Goal: Task Accomplishment & Management: Use online tool/utility

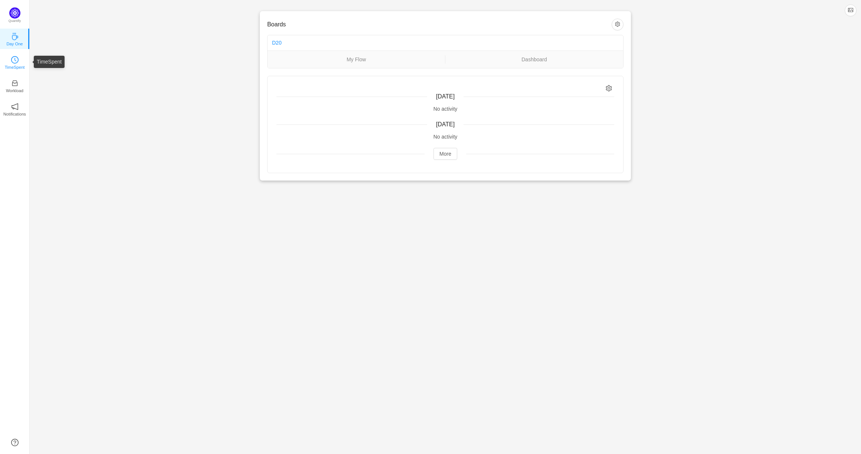
click at [15, 62] on icon "icon: clock-circle" at bounding box center [14, 59] width 7 height 7
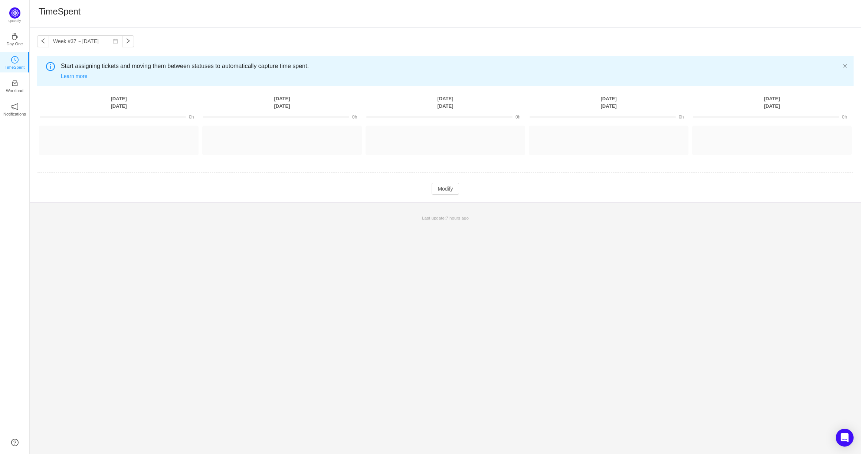
click at [156, 125] on td "(0) Other projects (0) Log Time Log Time Log Time Log Time Log Time" at bounding box center [445, 143] width 817 height 40
click at [102, 137] on button "Log Time" at bounding box center [112, 137] width 41 height 12
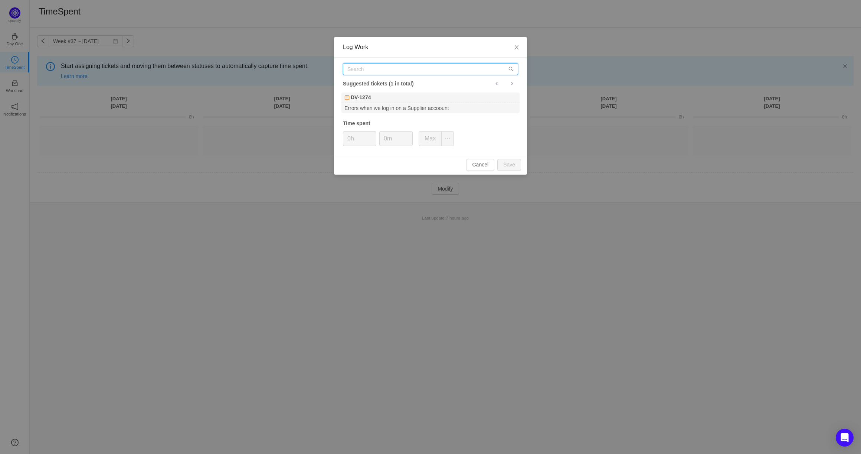
click at [367, 68] on input "text" at bounding box center [430, 69] width 175 height 12
type input "DV-1019"
click at [400, 101] on div "DV-1019" at bounding box center [430, 97] width 178 height 10
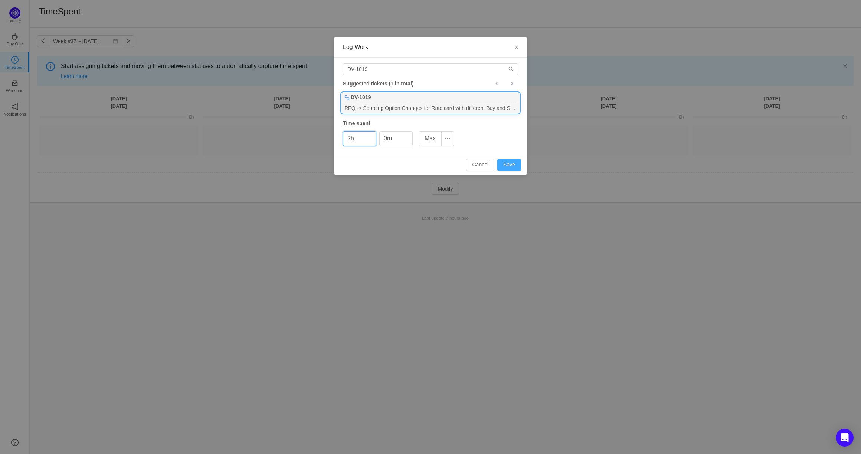
click at [506, 165] on button "Save" at bounding box center [509, 165] width 24 height 12
type input "0h"
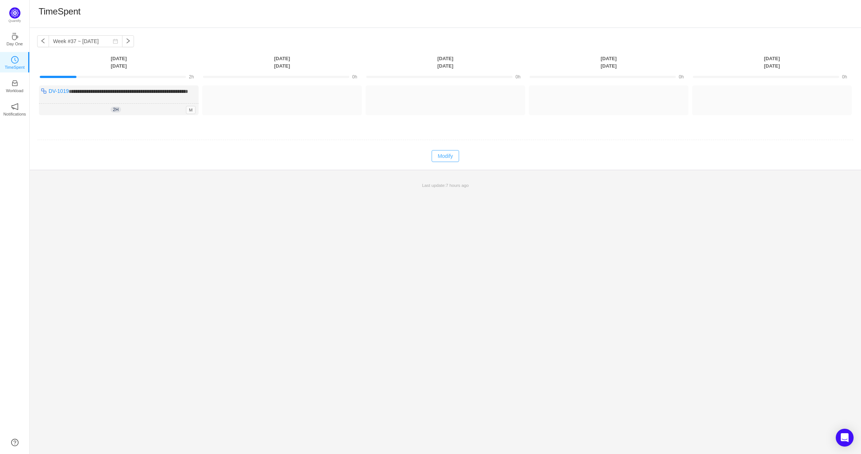
click at [439, 161] on button "Modify" at bounding box center [445, 156] width 27 height 12
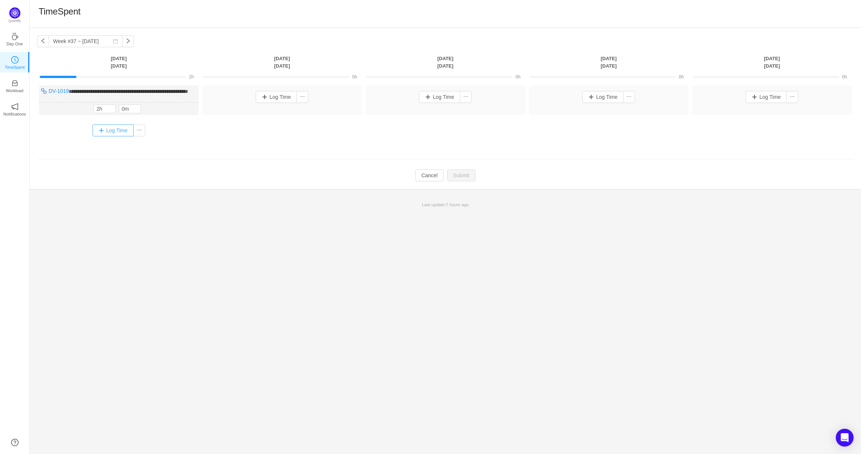
click at [105, 136] on button "Log Time" at bounding box center [112, 130] width 41 height 12
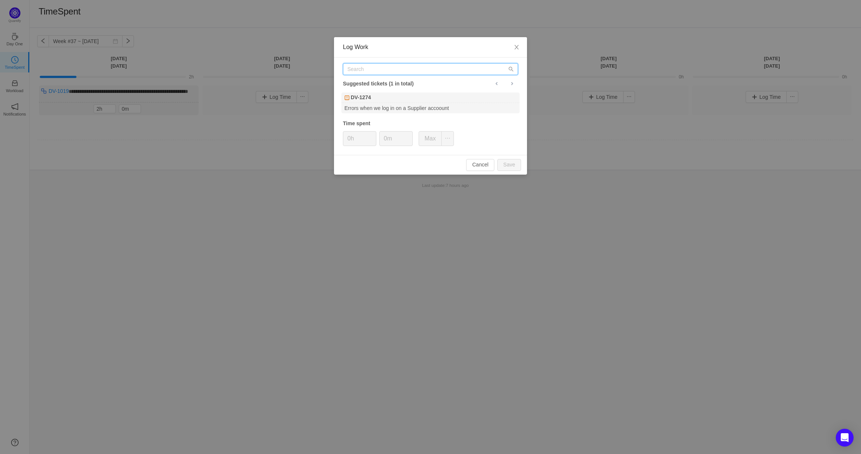
click at [378, 69] on input "text" at bounding box center [430, 69] width 175 height 12
type input "DV-1020"
click at [382, 98] on div "DV-102" at bounding box center [430, 97] width 178 height 10
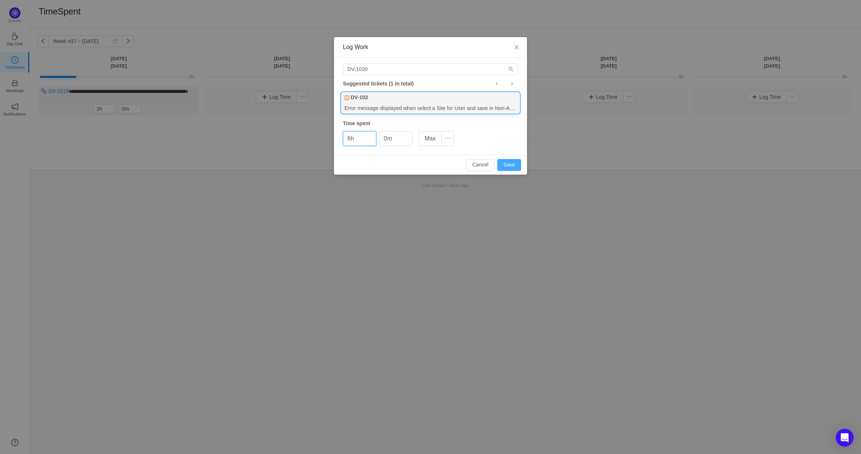
click at [514, 164] on button "Save" at bounding box center [509, 165] width 24 height 12
type input "0h"
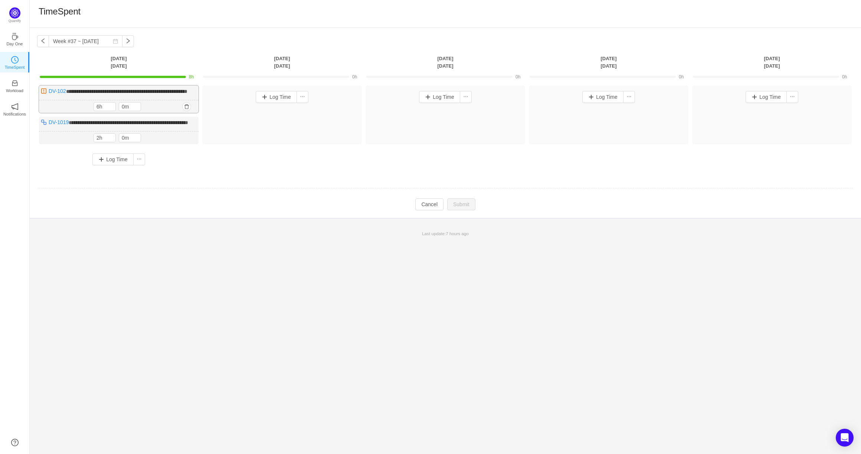
click at [139, 91] on span "**********" at bounding box center [126, 91] width 121 height 5
click at [187, 111] on button "button" at bounding box center [186, 106] width 9 height 9
click at [179, 147] on button "Yes" at bounding box center [178, 146] width 14 height 9
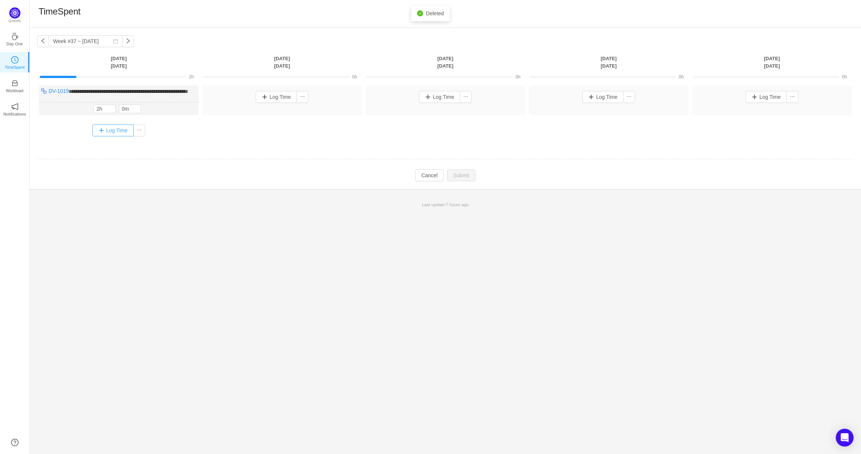
click at [101, 135] on button "Log Time" at bounding box center [112, 130] width 41 height 12
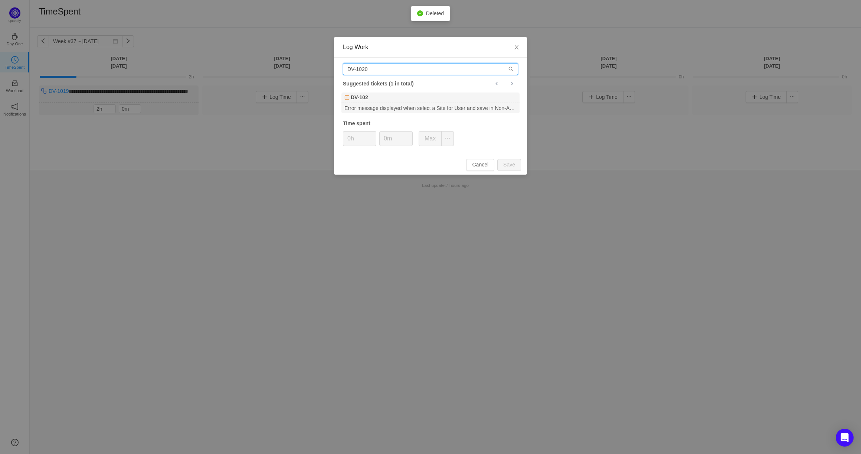
click at [376, 72] on input "DV-1020" at bounding box center [430, 69] width 175 height 12
click at [513, 68] on icon "icon: search" at bounding box center [510, 68] width 5 height 5
click at [512, 68] on icon "icon: search" at bounding box center [510, 68] width 5 height 5
click at [511, 68] on icon "icon: search" at bounding box center [510, 68] width 5 height 5
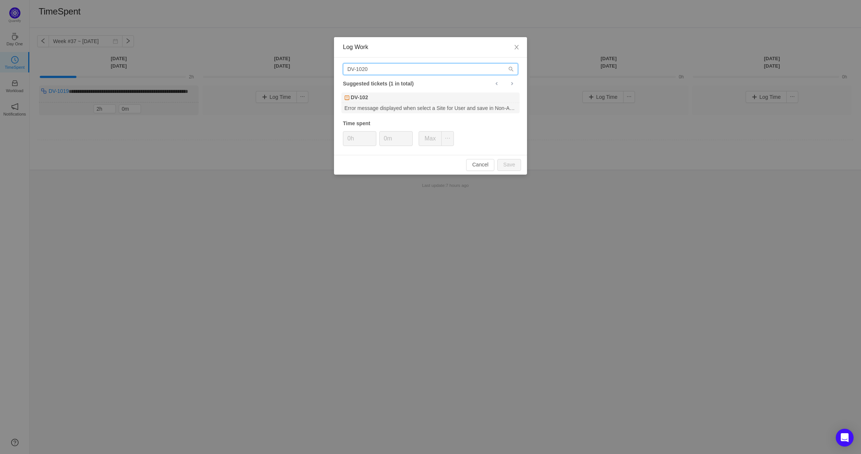
click at [405, 68] on input "DV-1020" at bounding box center [430, 69] width 175 height 12
type input "DV-1020"
click at [380, 95] on div "DV-1020" at bounding box center [430, 97] width 178 height 10
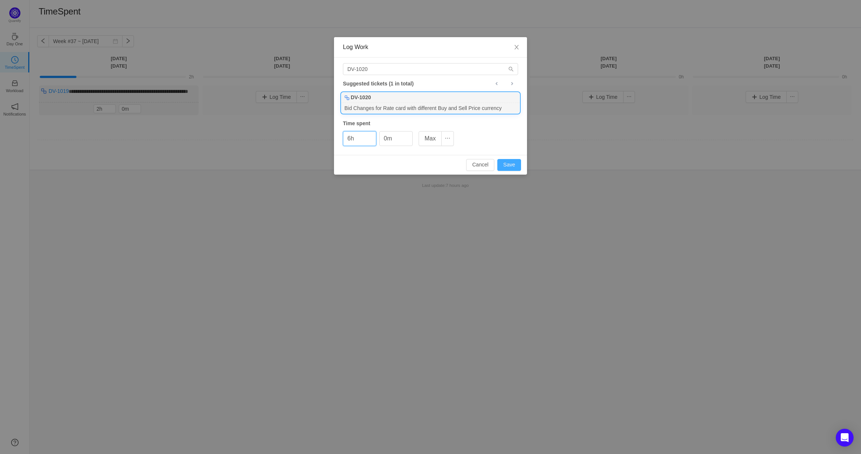
click at [507, 161] on button "Save" at bounding box center [509, 165] width 24 height 12
type input "0h"
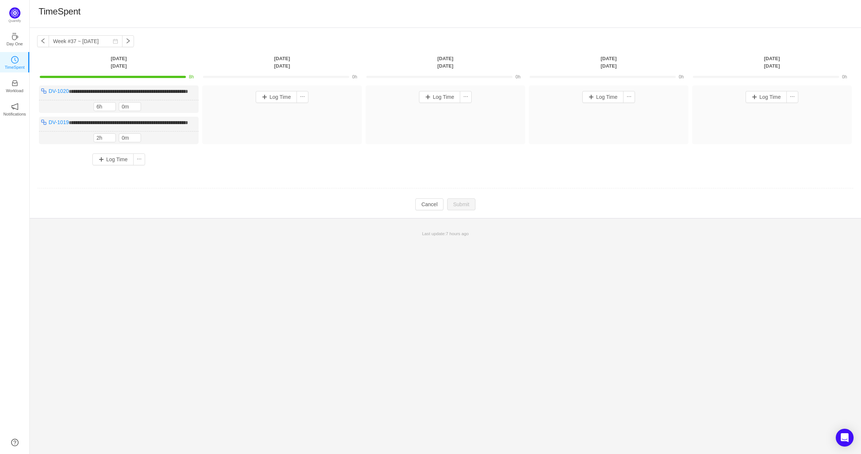
click at [236, 282] on div "**********" at bounding box center [445, 241] width 831 height 426
